Goal: Feedback & Contribution: Contribute content

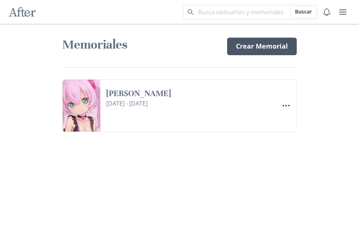
click at [248, 49] on link "Crear Memorial" at bounding box center [262, 47] width 70 height 18
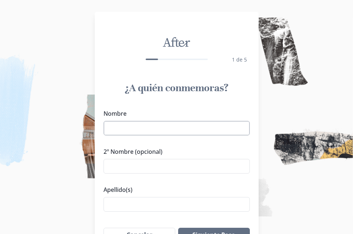
click at [156, 126] on input "Nombre" at bounding box center [177, 128] width 146 height 15
paste input "Ale Kazz"
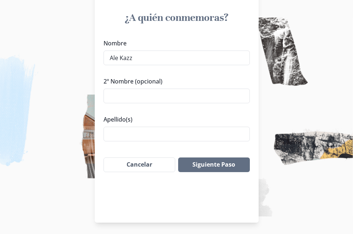
scroll to position [71, 0]
type input "Ale"
click at [128, 129] on input "Apellido(s)" at bounding box center [177, 133] width 146 height 15
paste input "Ale Kazz"
drag, startPoint x: 122, startPoint y: 133, endPoint x: 57, endPoint y: 133, distance: 64.8
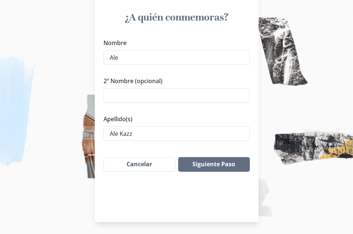
click at [57, 133] on div "After 1 de 5 ¿A quién conmemoras? Nombre Ale 2º Nombre (opcional) Apellido(s) A…" at bounding box center [176, 81] width 353 height 305
type input "Kazz"
click at [225, 163] on button "Siguiente Paso" at bounding box center [213, 164] width 71 height 15
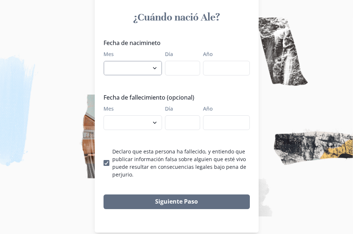
click at [127, 70] on select "enero febrero marzo abril mayo junio julio agosto septiembre octubre noviembre …" at bounding box center [133, 68] width 59 height 15
select select "9"
click at [106, 61] on select "enero febrero marzo abril mayo junio julio agosto septiembre octubre noviembre …" at bounding box center [133, 68] width 59 height 15
click at [182, 61] on input "Día" at bounding box center [182, 68] width 35 height 15
type input "19"
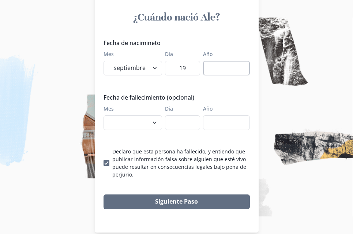
click at [219, 66] on input "Año" at bounding box center [226, 68] width 47 height 15
type input "1999"
click at [137, 123] on select "enero febrero marzo abril mayo junio julio agosto septiembre octubre noviembre …" at bounding box center [133, 122] width 59 height 15
select select "9"
click at [106, 115] on select "enero febrero marzo abril mayo junio julio agosto septiembre octubre noviembre …" at bounding box center [133, 122] width 59 height 15
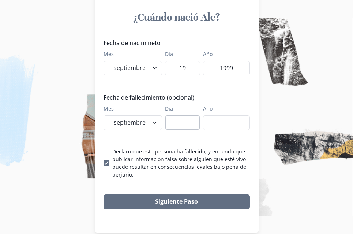
click at [176, 120] on input "Día" at bounding box center [182, 122] width 35 height 15
type input "04"
click at [213, 126] on input "Año" at bounding box center [226, 122] width 47 height 15
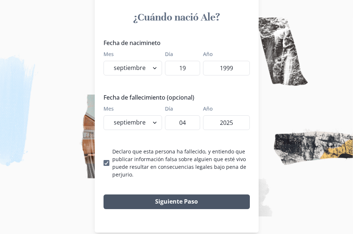
type input "2025"
click at [198, 201] on button "Siguiente Paso" at bounding box center [177, 201] width 146 height 15
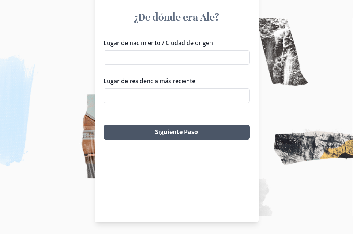
click at [167, 134] on button "Siguiente Paso" at bounding box center [177, 132] width 146 height 15
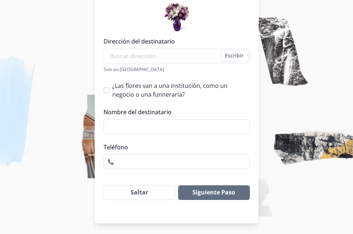
scroll to position [120, 0]
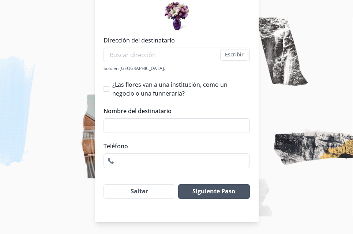
click at [198, 187] on button "Siguiente Paso" at bounding box center [213, 191] width 71 height 15
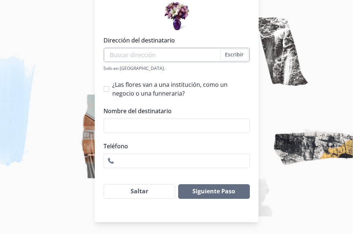
click at [134, 58] on input "Dirección del destinatario" at bounding box center [177, 55] width 146 height 15
click at [151, 69] on li "[GEOGRAPHIC_DATA] Mia Restaurant, [GEOGRAPHIC_DATA], [GEOGRAPHIC_DATA], [US_STA…" at bounding box center [180, 77] width 146 height 29
type input "[GEOGRAPHIC_DATA] Mia Restaurant, [GEOGRAPHIC_DATA], [GEOGRAPHIC_DATA], [US_STA…"
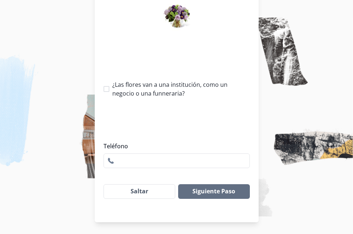
type input "1"
checkbox input "true"
type input "Venezuela Mia Restaurant"
type input "[PHONE_NUMBER]"
select select "UT"
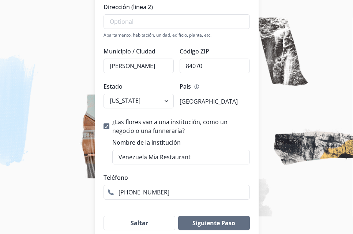
scroll to position [220, 0]
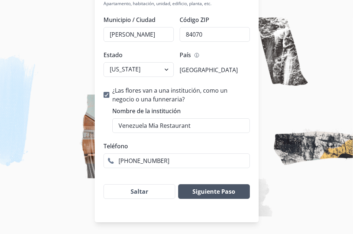
click at [216, 194] on button "Siguiente Paso" at bounding box center [213, 191] width 71 height 15
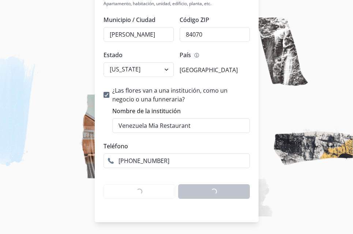
scroll to position [71, 0]
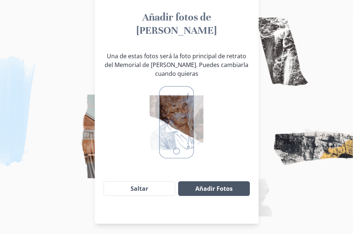
click at [214, 181] on button "Añadir Fotos" at bounding box center [213, 188] width 71 height 15
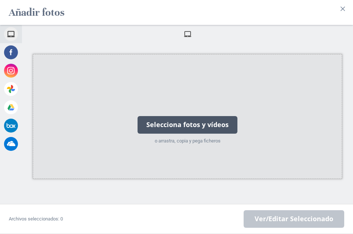
click at [168, 116] on div "Selecciona fotos y vídeos" at bounding box center [188, 125] width 100 height 18
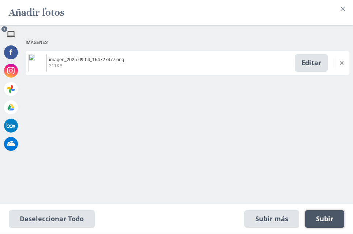
click at [328, 216] on span "Subir 1" at bounding box center [324, 219] width 17 height 8
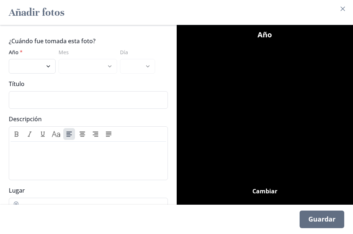
scroll to position [34, 0]
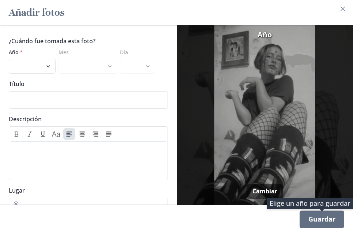
click at [323, 219] on div "Guardar" at bounding box center [322, 219] width 45 height 18
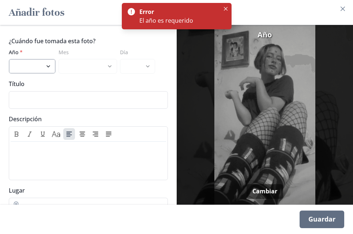
click at [34, 61] on select "2025 2024 2023 2022 2021 2020 2019 2018 2017 2016 2015 2014 2013 2012 2011 2010…" at bounding box center [32, 66] width 47 height 15
click at [9, 59] on select "2025 2024 2023 2022 2021 2020 2019 2018 2017 2016 2015 2014 2013 2012 2011 2010…" at bounding box center [32, 66] width 47 height 15
click at [31, 59] on select "2025 2024 2023 2022 2021 2020 2019 2018 2017 2016 2015 2014 2013 2012 2011 2010…" at bounding box center [32, 66] width 47 height 15
select select "2025"
click at [9, 59] on select "2025 2024 2023 2022 2021 2020 2019 2018 2017 2016 2015 2014 2013 2012 2011 2010…" at bounding box center [32, 66] width 47 height 15
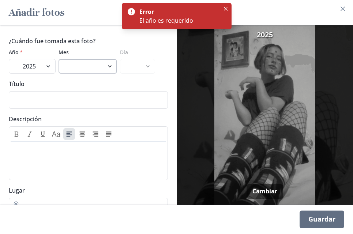
click at [93, 63] on select "enero febrero marzo [PERSON_NAME] [PERSON_NAME] septiembre" at bounding box center [88, 66] width 59 height 15
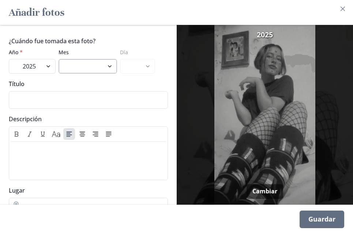
select select "4"
click at [59, 59] on select "enero febrero marzo [PERSON_NAME] [PERSON_NAME] septiembre" at bounding box center [88, 66] width 59 height 15
click at [137, 59] on select "1 2 3 4 5 6 7 8 9 10 11 12 13 14 15 16 17 18 19 20 21 22 23 24 25 26 27 28 29 30" at bounding box center [137, 66] width 35 height 15
select select "10"
click at [120, 59] on select "1 2 3 4 5 6 7 8 9 10 11 12 13 14 15 16 17 18 19 20 21 22 23 24 25 26 27 28 29 30" at bounding box center [137, 66] width 35 height 15
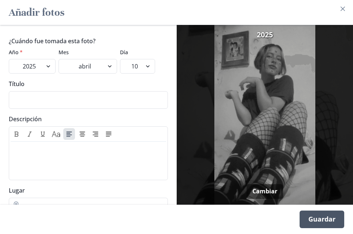
click at [317, 223] on div "Guardar" at bounding box center [322, 219] width 45 height 18
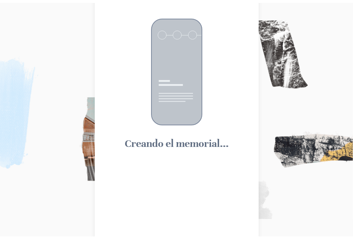
scroll to position [0, 0]
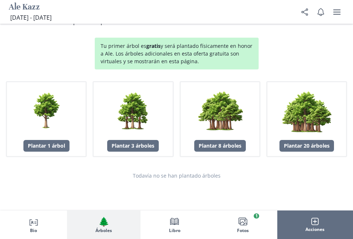
scroll to position [1244, 0]
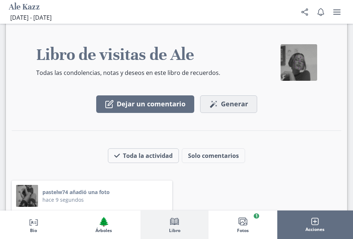
click at [222, 100] on span "Generar" at bounding box center [234, 104] width 27 height 8
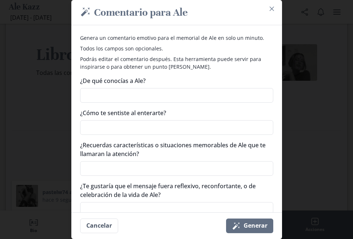
click at [222, 94] on textarea "¿De qué conocías a Ale?" at bounding box center [176, 95] width 193 height 15
type textarea "a"
type textarea "x"
type textarea "am"
type textarea "x"
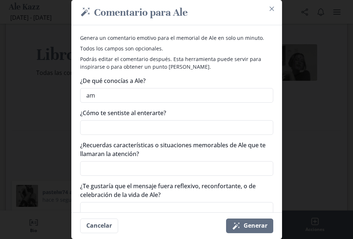
type textarea "ami"
type textarea "x"
type textarea "amig"
type textarea "x"
type textarea "amiga"
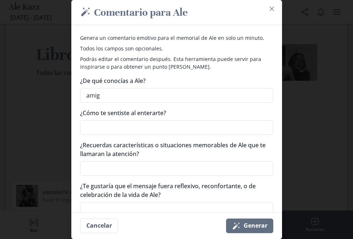
type textarea "x"
type textarea "amiga"
type textarea "x"
click at [174, 134] on textarea "¿Cómo te sentiste al enterarte?" at bounding box center [176, 127] width 193 height 15
type textarea "m"
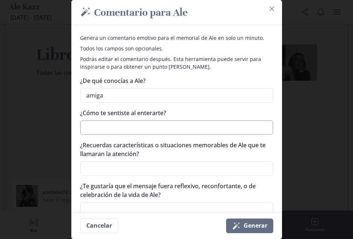
type textarea "x"
type textarea "ma"
type textarea "x"
type textarea "mal"
type textarea "x"
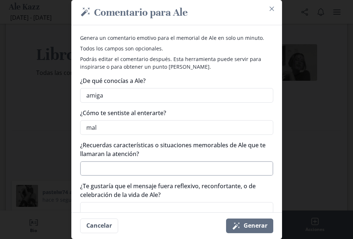
type textarea "mal"
type textarea "x"
click at [180, 164] on textarea "¿Recuerdas características o situaciones memorables de Ale que te llamaran la a…" at bounding box center [176, 168] width 193 height 15
type textarea "s"
type textarea "x"
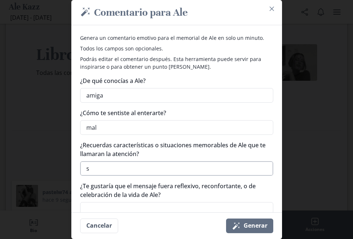
type textarea "su"
type textarea "x"
type textarea "su"
type textarea "x"
type textarea "su r"
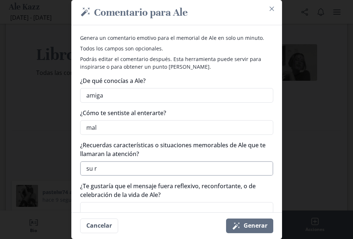
type textarea "x"
type textarea "su ri"
type textarea "x"
type textarea "su ris"
type textarea "x"
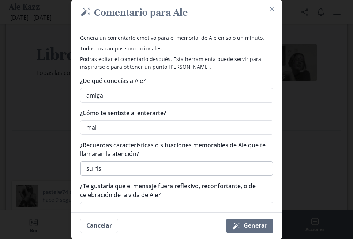
type textarea "su risa"
type textarea "x"
type textarea "su risa"
click at [235, 232] on button "Magic wand Generar" at bounding box center [249, 226] width 47 height 15
type textarea "x"
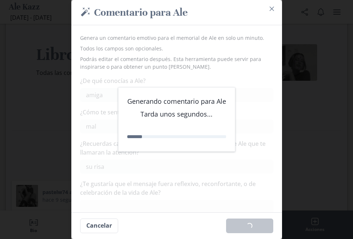
type textarea "Ale querida, tu risa contagiosa sigue resonando en mi memoria. Como amiga dejas…"
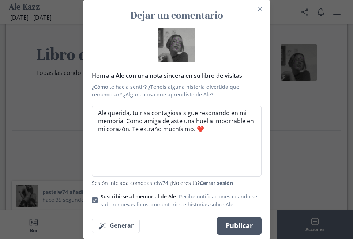
scroll to position [6, 0]
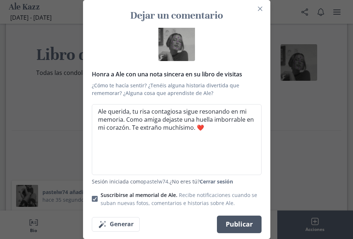
click at [234, 222] on button "Publicar" at bounding box center [239, 225] width 45 height 18
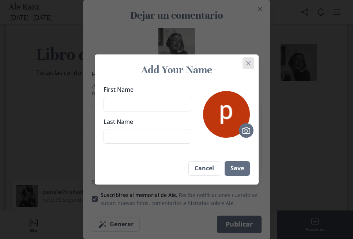
click at [249, 60] on button "Close" at bounding box center [249, 63] width 12 height 12
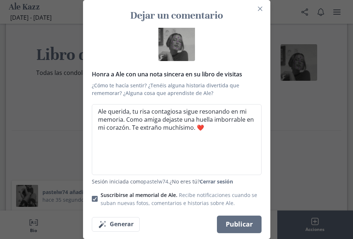
type textarea "x"
click at [261, 11] on icon "Close" at bounding box center [260, 9] width 4 height 4
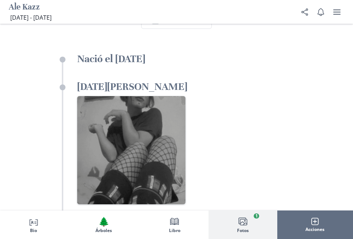
scroll to position [1647, 0]
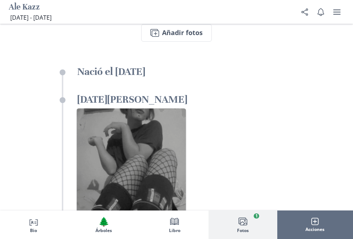
click at [146, 131] on img "Ver a pantalla completa" at bounding box center [131, 162] width 109 height 109
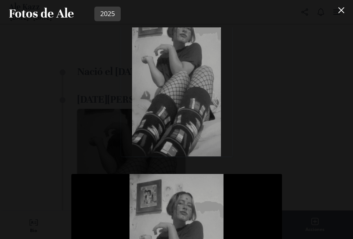
scroll to position [73, 0]
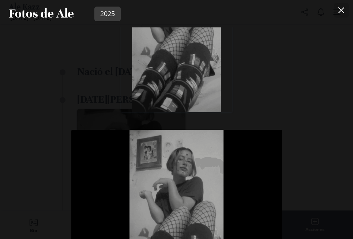
click at [344, 7] on button "Close" at bounding box center [341, 10] width 15 height 15
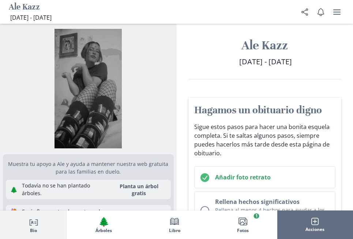
scroll to position [0, 0]
